Goal: Obtain resource: Download file/media

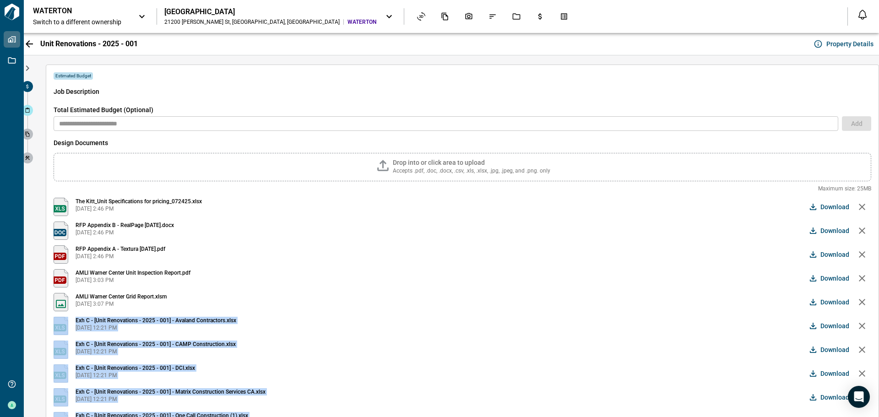
scroll to position [78, 0]
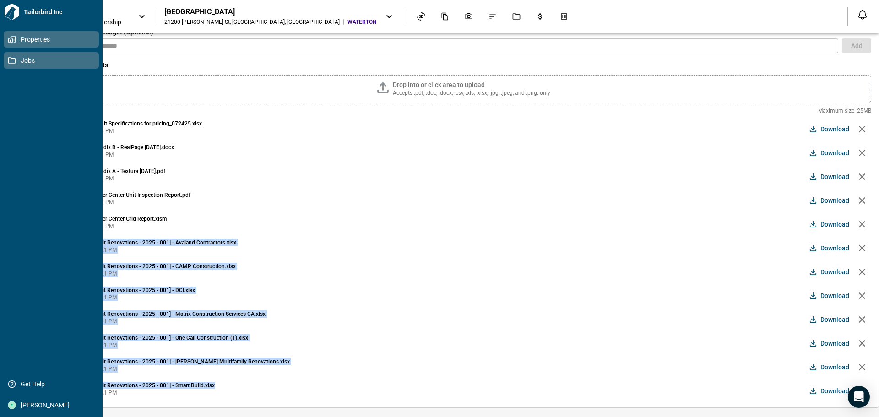
click at [13, 60] on icon at bounding box center [12, 60] width 8 height 8
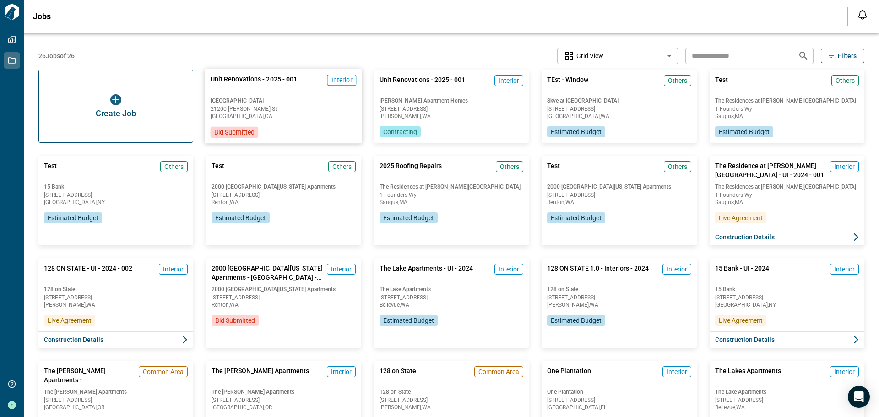
click at [291, 103] on span "[GEOGRAPHIC_DATA]" at bounding box center [284, 100] width 146 height 7
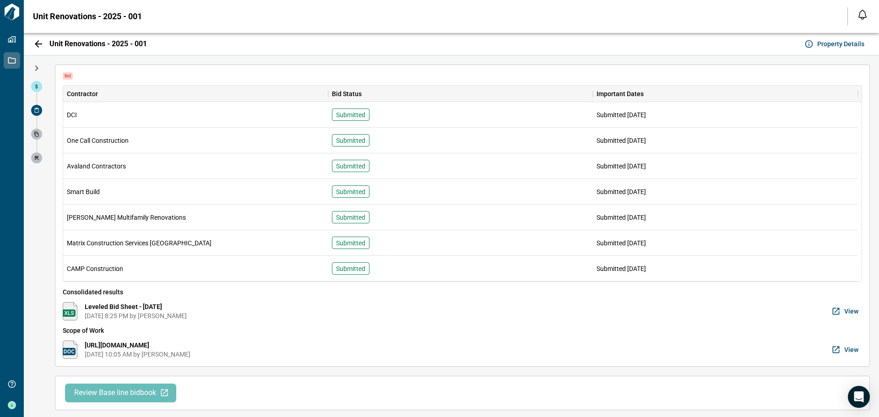
click at [855, 311] on span "View" at bounding box center [852, 311] width 14 height 9
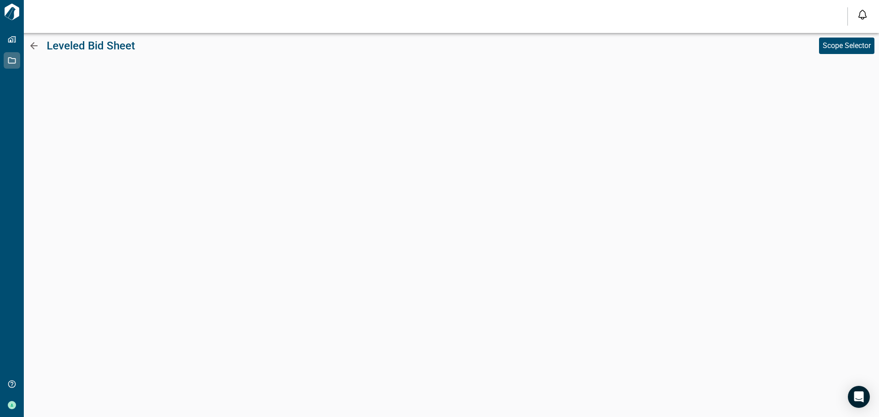
click at [30, 45] on icon at bounding box center [33, 45] width 11 height 11
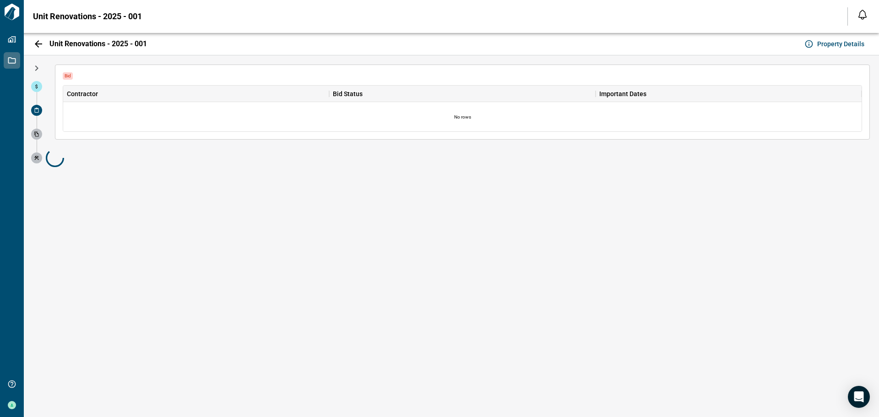
click at [39, 134] on span at bounding box center [36, 134] width 11 height 11
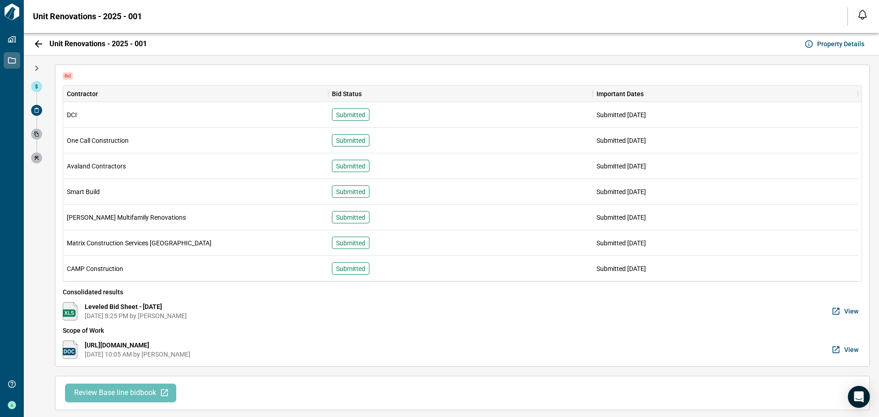
click at [35, 134] on icon at bounding box center [36, 134] width 5 height 5
click at [35, 82] on span at bounding box center [36, 86] width 11 height 11
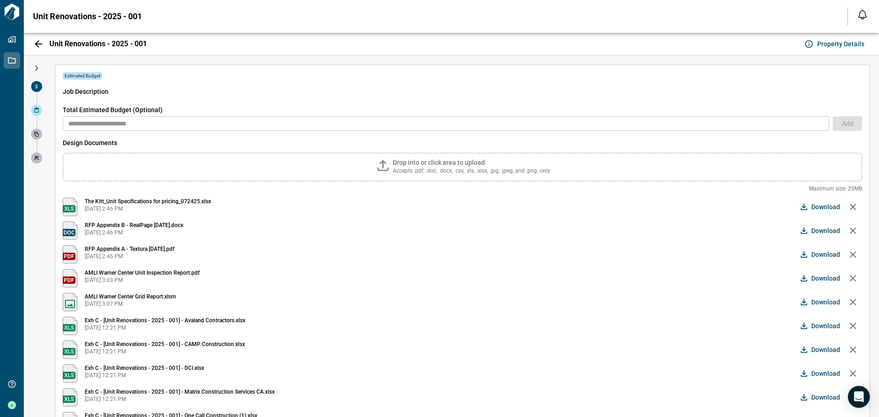
scroll to position [78, 0]
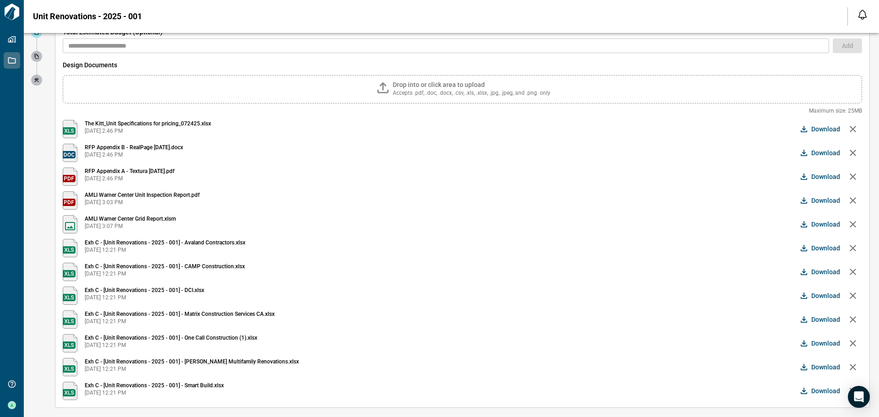
click at [812, 343] on span "Download" at bounding box center [826, 343] width 29 height 9
click at [814, 317] on span "Download" at bounding box center [826, 319] width 29 height 9
